Goal: Information Seeking & Learning: Understand process/instructions

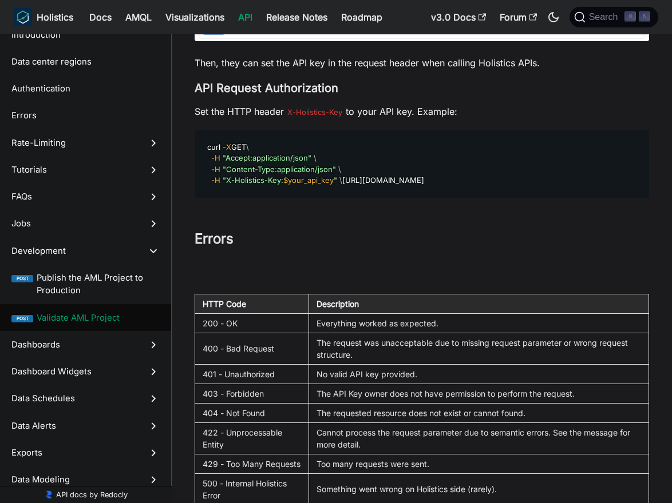
scroll to position [280, 0]
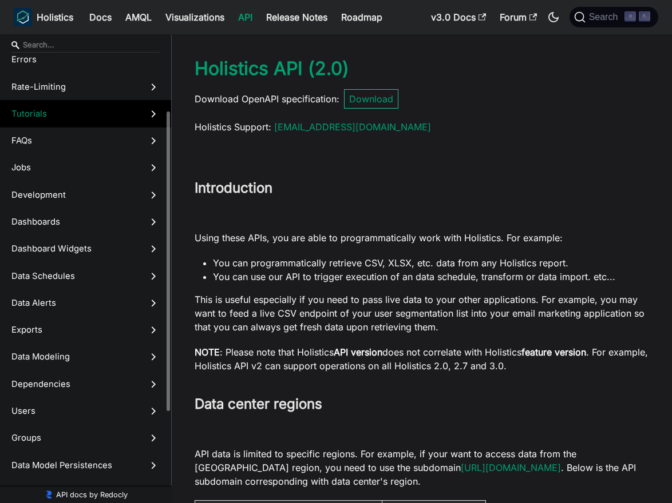
scroll to position [113, 0]
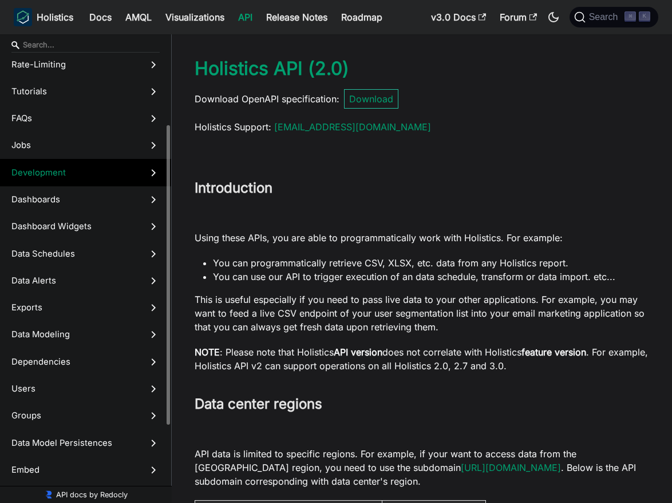
click at [85, 173] on span "Development" at bounding box center [74, 172] width 126 height 13
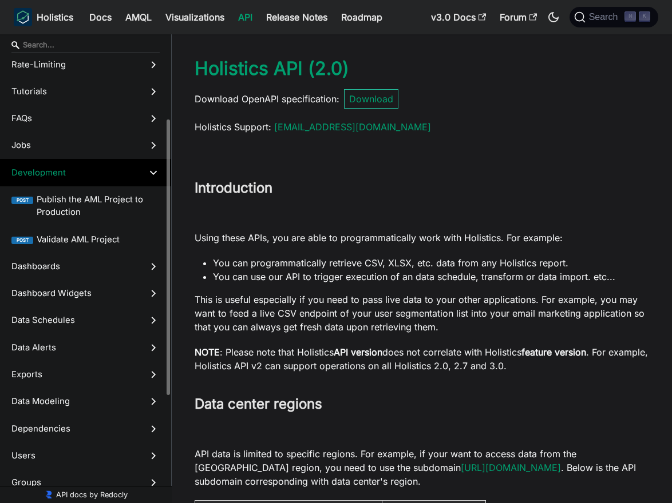
scroll to position [21008, 0]
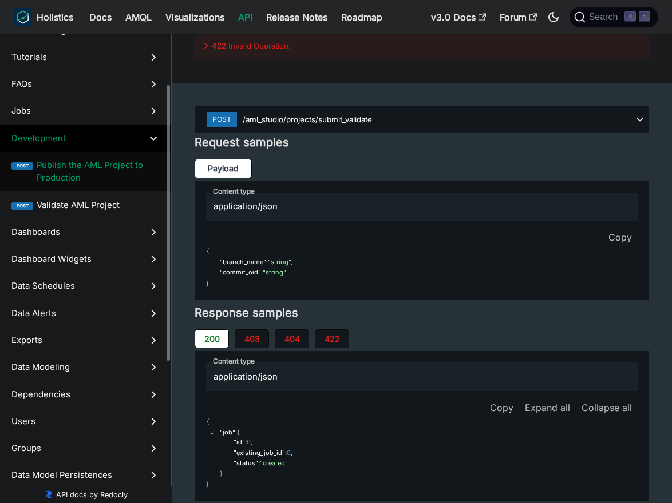
click at [97, 179] on span "Publish the AML Project to Production" at bounding box center [98, 172] width 123 height 26
